Goal: Task Accomplishment & Management: Contribute content

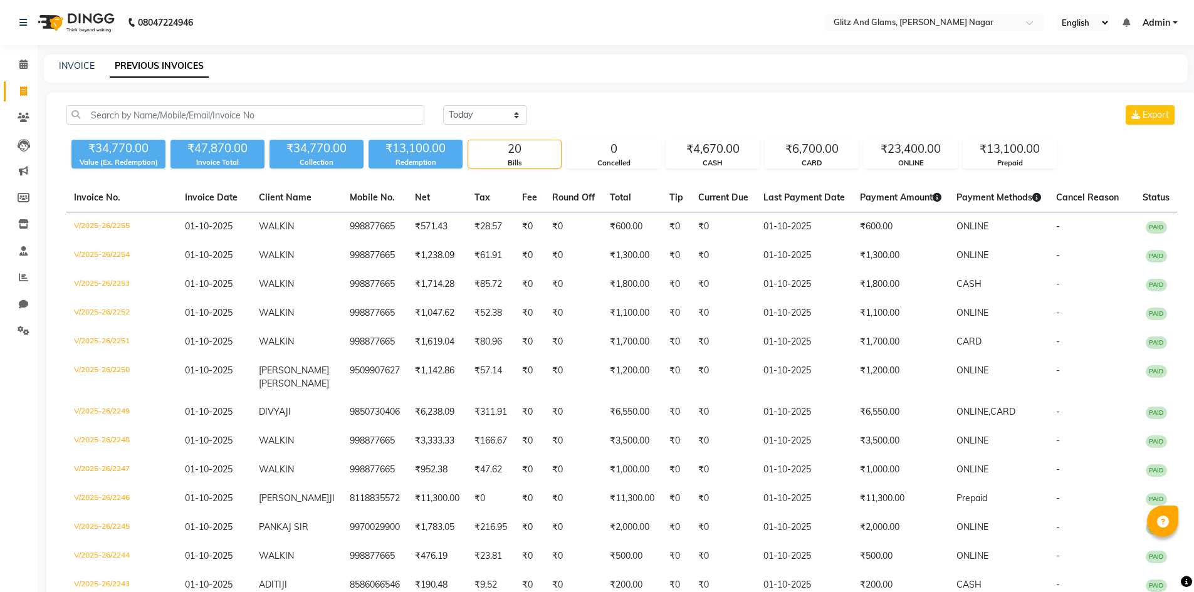
select select "[DATE]"
click at [19, 224] on icon at bounding box center [23, 223] width 11 height 9
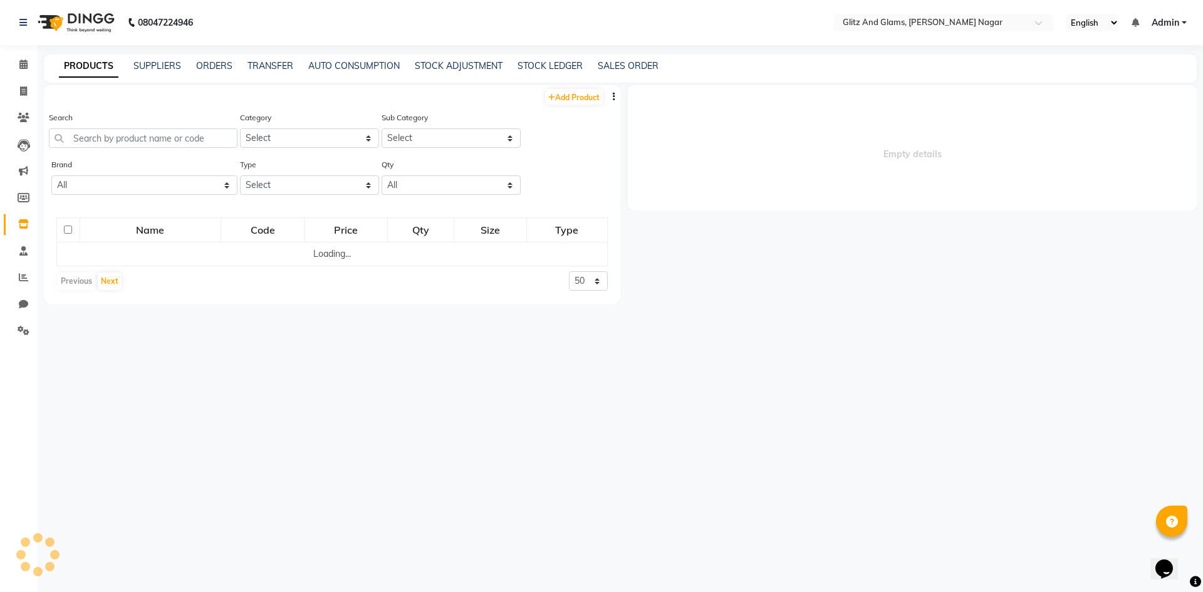
select select
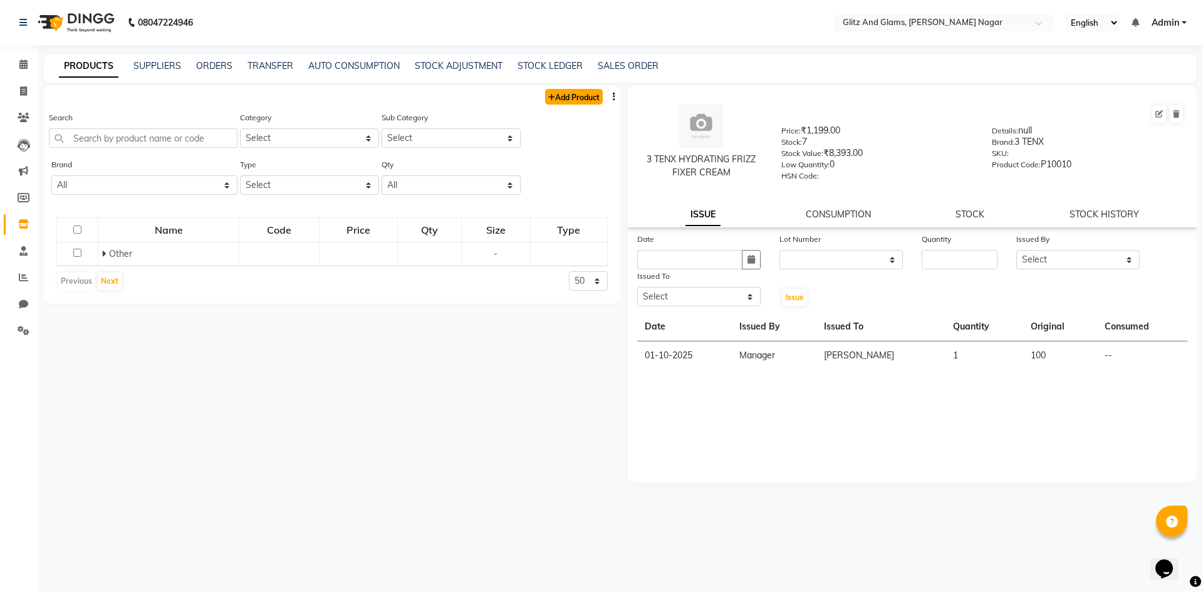
click at [588, 97] on link "Add Product" at bounding box center [574, 97] width 58 height 16
select select "true"
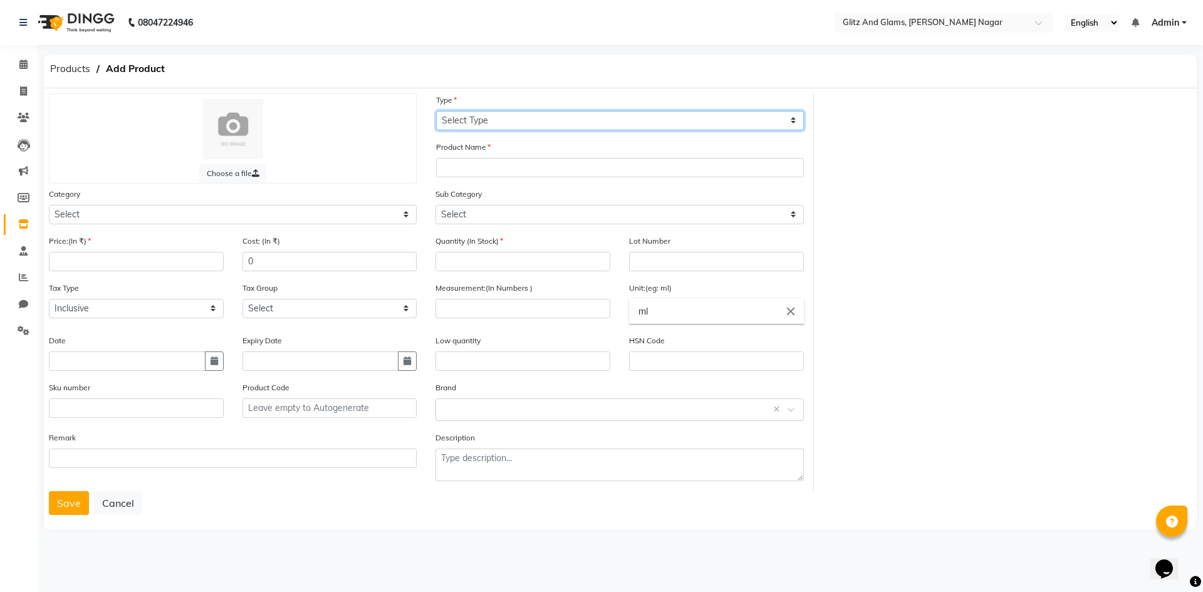
click at [571, 128] on select "Select Type Both Retail Consumable" at bounding box center [620, 120] width 368 height 19
select select "R"
click at [436, 111] on select "Select Type Both Retail Consumable" at bounding box center [620, 120] width 368 height 19
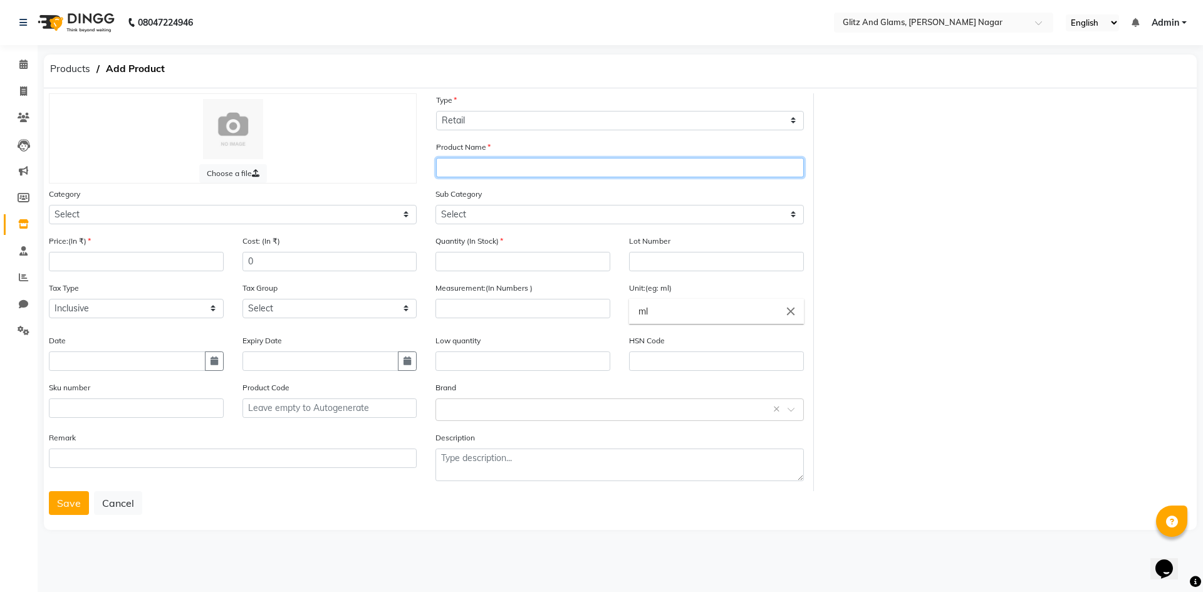
click at [576, 166] on input "text" at bounding box center [620, 167] width 368 height 19
type input "DENSYL HAIR SERUM"
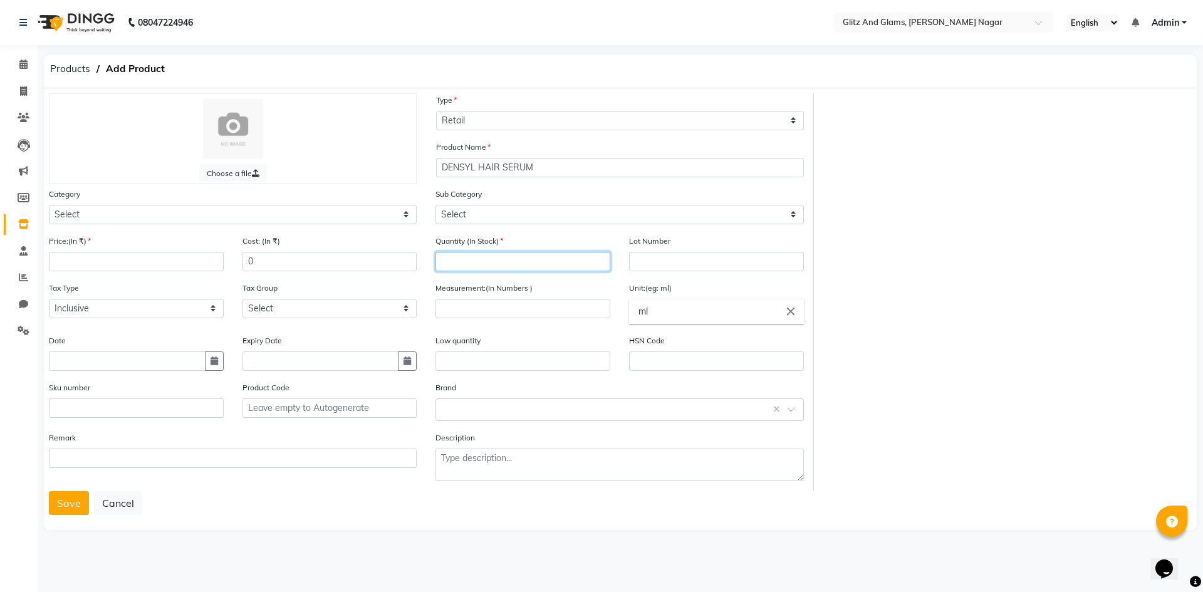
click at [583, 259] on input "number" at bounding box center [523, 261] width 175 height 19
type input "12"
click at [583, 308] on input "number" at bounding box center [523, 308] width 175 height 19
type input "100"
drag, startPoint x: 729, startPoint y: 344, endPoint x: 741, endPoint y: 363, distance: 22.5
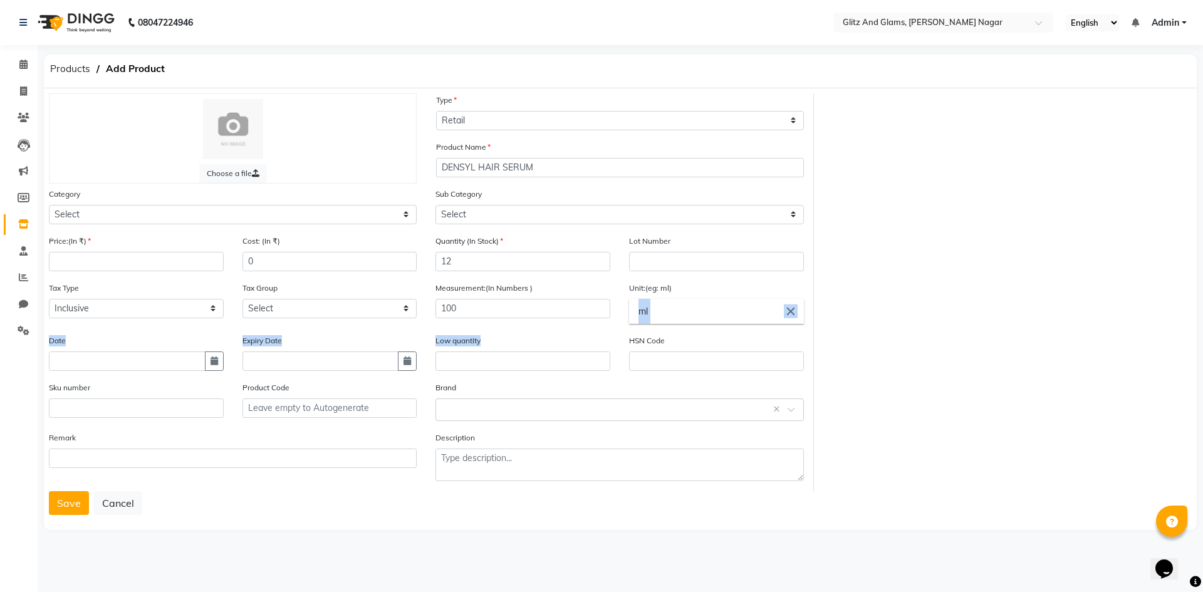
click at [741, 363] on div "Price:(In ₹) Cost: (In ₹) 0 Quantity (In Stock) 12 Lot Number Tax Type Select I…" at bounding box center [426, 362] width 774 height 257
click at [168, 266] on input "number" at bounding box center [136, 261] width 175 height 19
type input "1400"
click at [60, 495] on button "Save" at bounding box center [69, 503] width 40 height 24
